Goal: Find specific page/section: Find specific page/section

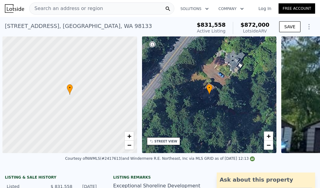
scroll to position [0, 2]
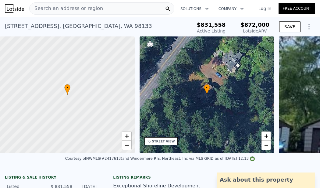
click at [125, 11] on div "Search an address or region" at bounding box center [101, 8] width 145 height 12
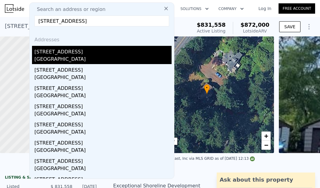
type input "[STREET_ADDRESS]"
click at [111, 56] on div "[GEOGRAPHIC_DATA]" at bounding box center [102, 60] width 137 height 9
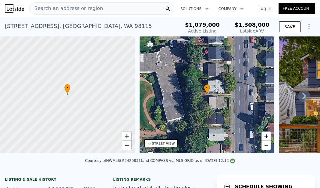
click at [90, 29] on div "[STREET_ADDRESS]" at bounding box center [78, 26] width 147 height 9
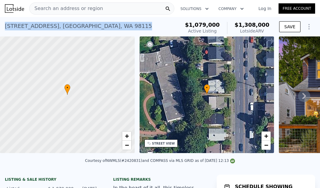
click at [90, 29] on div "[STREET_ADDRESS]" at bounding box center [78, 26] width 147 height 9
copy div "[STREET_ADDRESS] Active at $1.079m (~ARV $1.308m )"
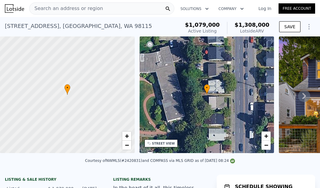
click at [155, 11] on div "Search an address or region" at bounding box center [101, 8] width 145 height 12
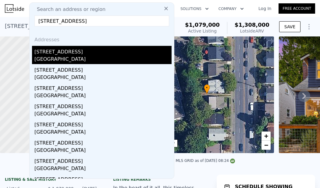
type input "[STREET_ADDRESS]"
click at [121, 55] on div "[STREET_ADDRESS]" at bounding box center [102, 51] width 137 height 10
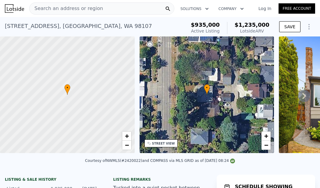
click at [152, 10] on div "Search an address or region" at bounding box center [101, 8] width 145 height 12
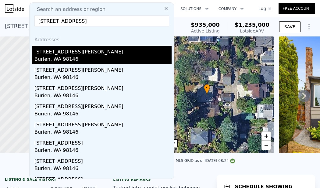
type input "[STREET_ADDRESS]"
click at [92, 54] on div "[STREET_ADDRESS][PERSON_NAME]" at bounding box center [102, 51] width 137 height 10
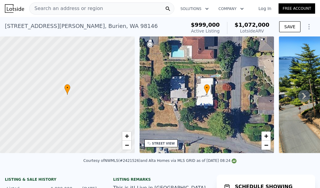
click at [148, 7] on div "Search an address or region" at bounding box center [101, 8] width 145 height 12
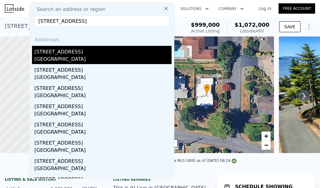
type input "[STREET_ADDRESS]"
click at [145, 52] on div "[STREET_ADDRESS]" at bounding box center [102, 51] width 137 height 10
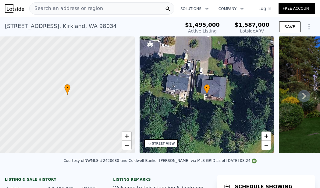
click at [132, 10] on div "Search an address or region" at bounding box center [101, 8] width 145 height 12
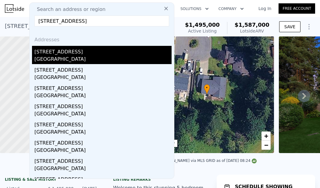
type input "[STREET_ADDRESS]"
click at [116, 49] on div "[STREET_ADDRESS]" at bounding box center [102, 51] width 137 height 10
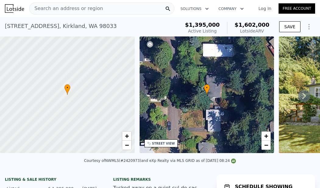
click at [142, 6] on div "Search an address or region" at bounding box center [101, 8] width 145 height 12
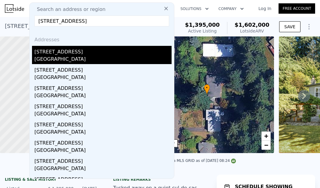
type input "[STREET_ADDRESS]"
click at [70, 55] on div "[STREET_ADDRESS]" at bounding box center [102, 51] width 137 height 10
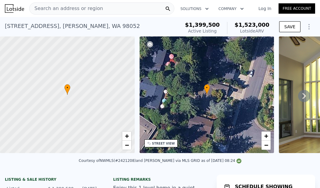
click at [137, 9] on div "Search an address or region" at bounding box center [101, 8] width 145 height 12
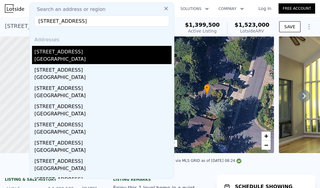
type input "[STREET_ADDRESS]"
click at [126, 53] on div "[STREET_ADDRESS]" at bounding box center [102, 51] width 137 height 10
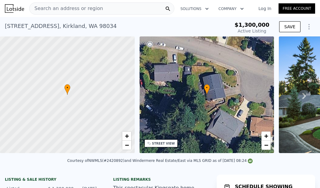
click at [148, 8] on div "Search an address or region" at bounding box center [101, 8] width 145 height 12
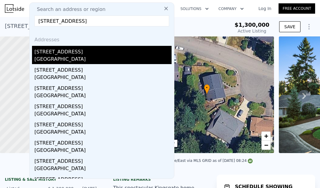
type input "[STREET_ADDRESS]"
click at [58, 57] on div "[GEOGRAPHIC_DATA]" at bounding box center [102, 60] width 137 height 9
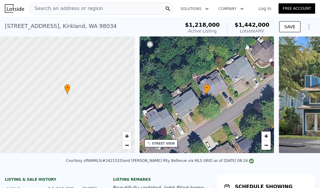
click at [142, 10] on div "Search an address or region" at bounding box center [101, 8] width 145 height 12
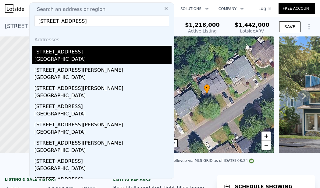
type input "[STREET_ADDRESS]"
click at [127, 48] on div "[STREET_ADDRESS]" at bounding box center [102, 51] width 137 height 10
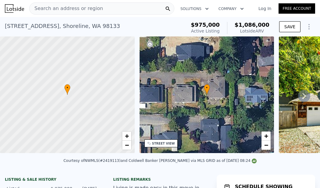
click at [271, 3] on div "Solutions Company Open main menu Log In Free Account" at bounding box center [244, 8] width 141 height 11
click at [143, 5] on div "Search an address or region" at bounding box center [101, 8] width 145 height 12
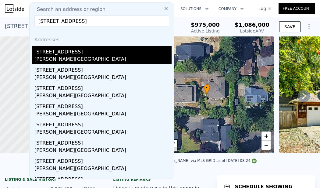
type input "[STREET_ADDRESS]"
click at [91, 48] on div "[STREET_ADDRESS]" at bounding box center [102, 51] width 137 height 10
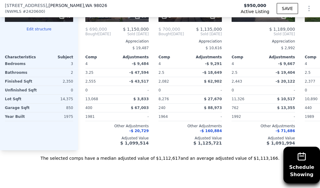
scroll to position [815, 0]
